Goal: Task Accomplishment & Management: Manage account settings

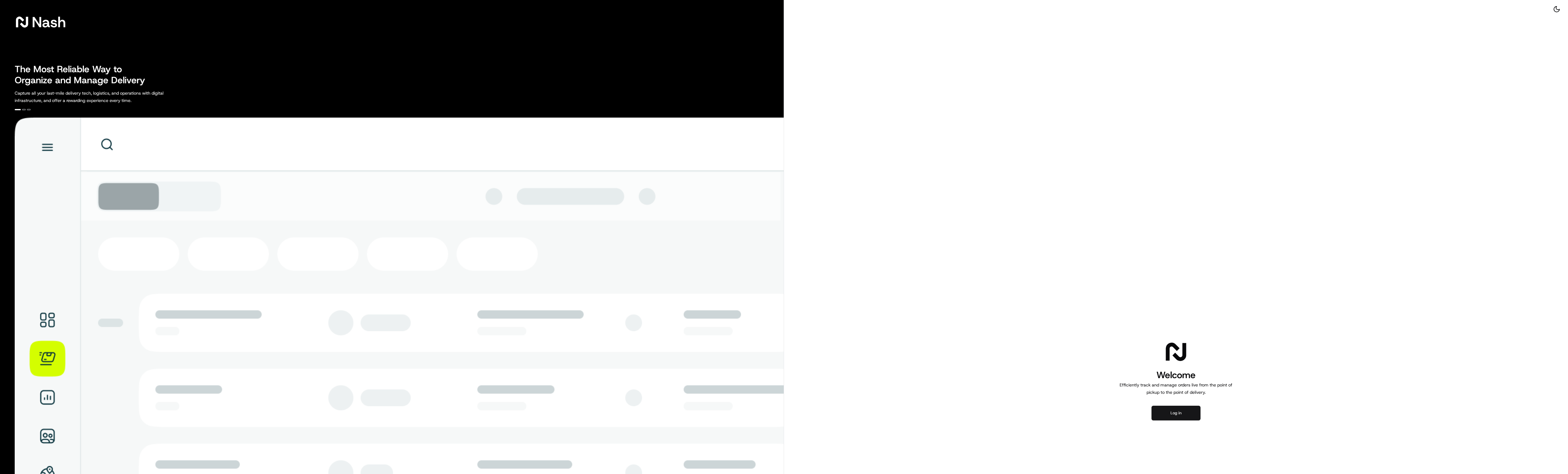
click at [587, 177] on button "Log in" at bounding box center [1176, 413] width 49 height 15
